Goal: Task Accomplishment & Management: Manage account settings

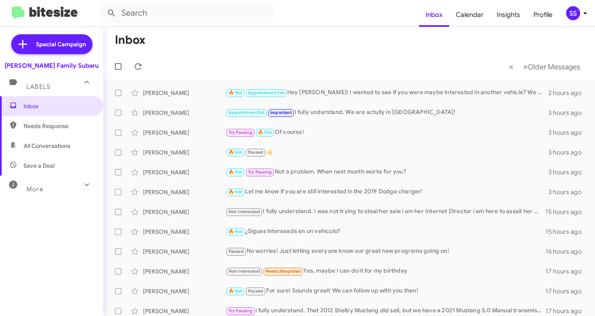
drag, startPoint x: 70, startPoint y: 168, endPoint x: 63, endPoint y: 170, distance: 7.2
click at [70, 168] on span "Save a Deal" at bounding box center [51, 166] width 103 height 20
type input "in:not-interested"
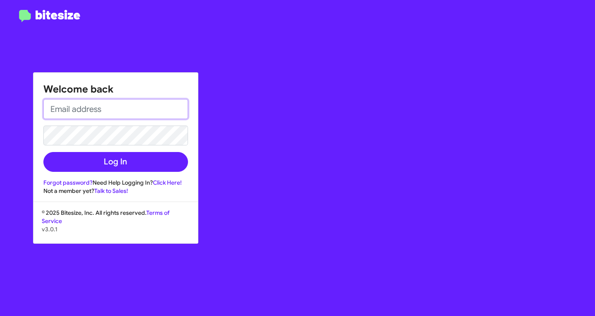
click at [122, 105] on input "email" at bounding box center [115, 109] width 145 height 20
type input "[EMAIL_ADDRESS][DOMAIN_NAME]"
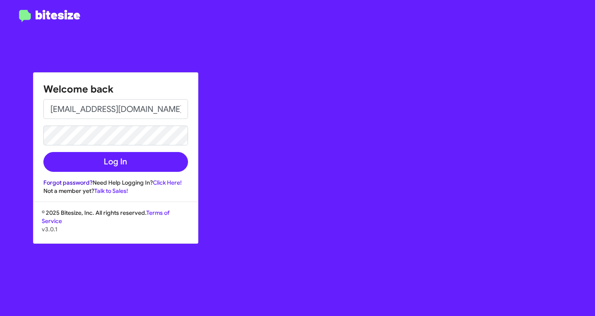
click at [72, 182] on link "Forgot password?" at bounding box center [67, 182] width 49 height 7
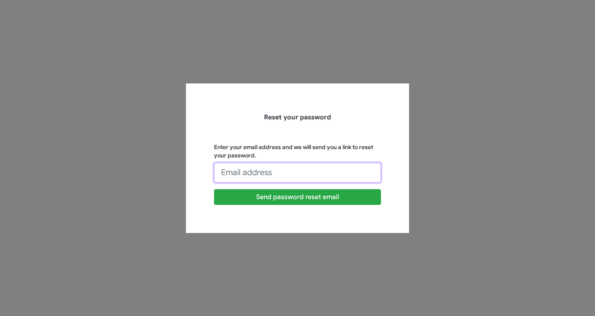
click at [254, 167] on input "Enter your email address and we will send you a link to reset your password." at bounding box center [297, 173] width 167 height 20
type input "[EMAIL_ADDRESS][DOMAIN_NAME]"
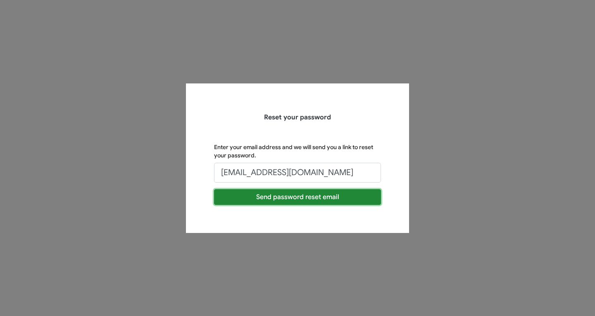
click at [284, 197] on button "Send password reset email" at bounding box center [297, 197] width 167 height 16
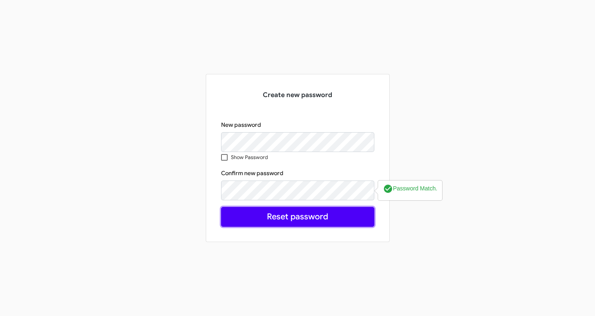
click at [291, 216] on button "Reset password" at bounding box center [297, 217] width 153 height 20
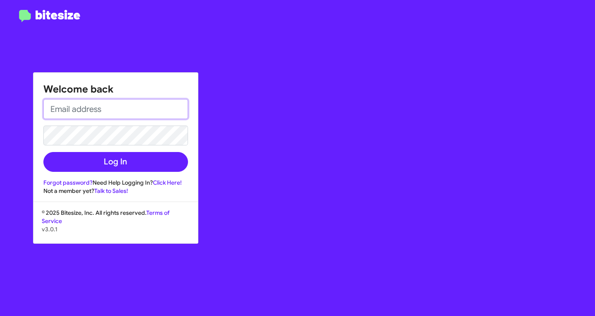
drag, startPoint x: 60, startPoint y: 117, endPoint x: 65, endPoint y: 115, distance: 5.1
click at [63, 116] on input "email" at bounding box center [115, 109] width 145 height 20
type input "[EMAIL_ADDRESS][DOMAIN_NAME]"
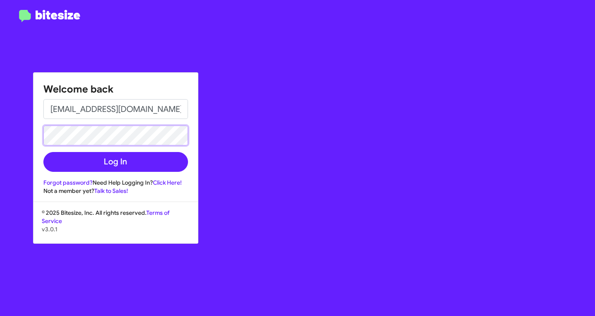
click at [43, 152] on button "Log In" at bounding box center [115, 162] width 145 height 20
